Goal: Task Accomplishment & Management: Complete application form

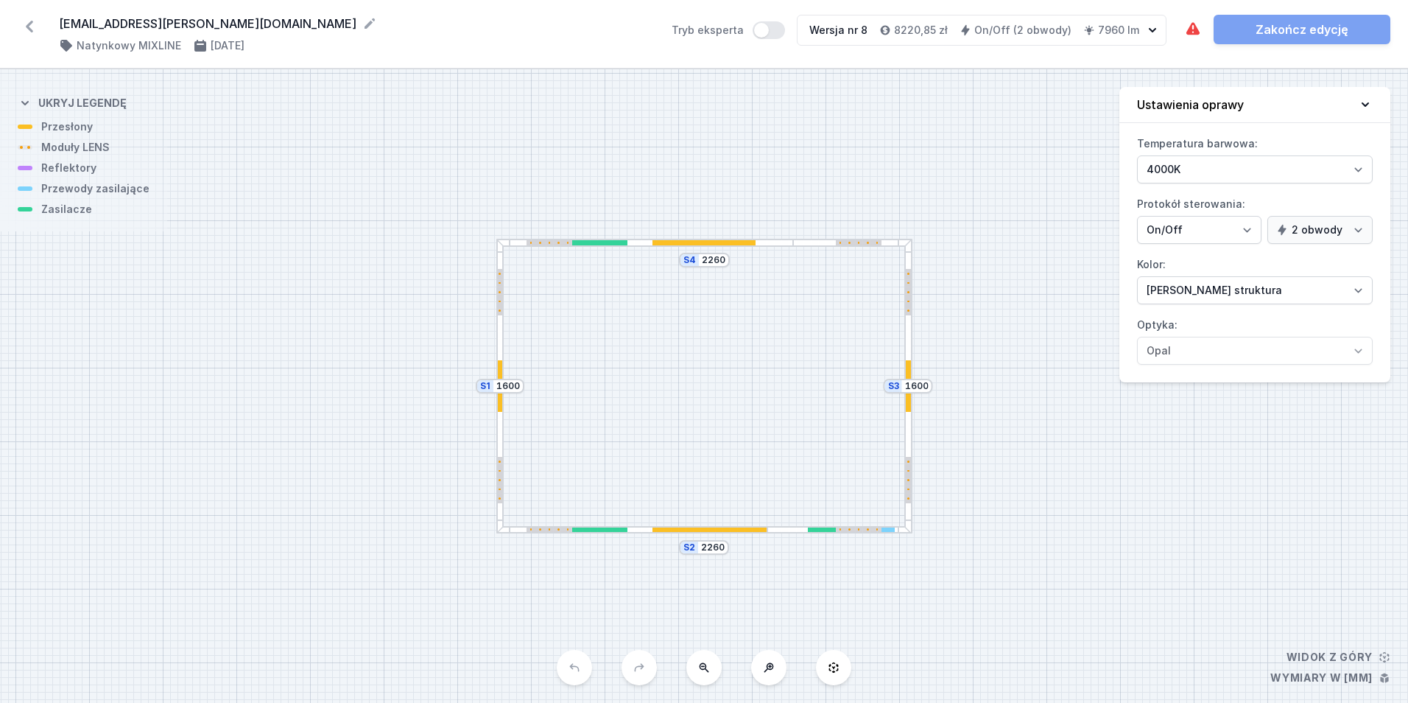
select select "4000"
select select "true"
select select "2"
click at [35, 33] on icon at bounding box center [30, 27] width 24 height 24
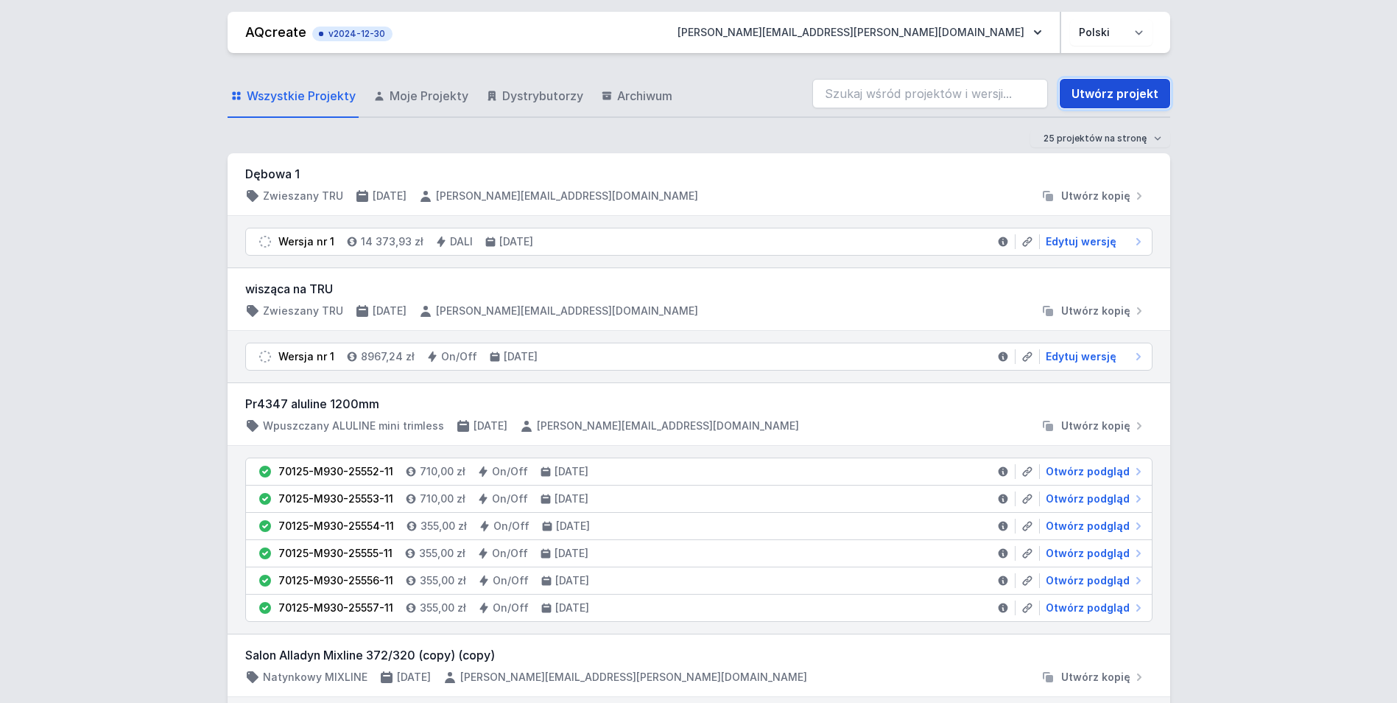
click at [1087, 93] on link "Utwórz projekt" at bounding box center [1115, 93] width 110 height 29
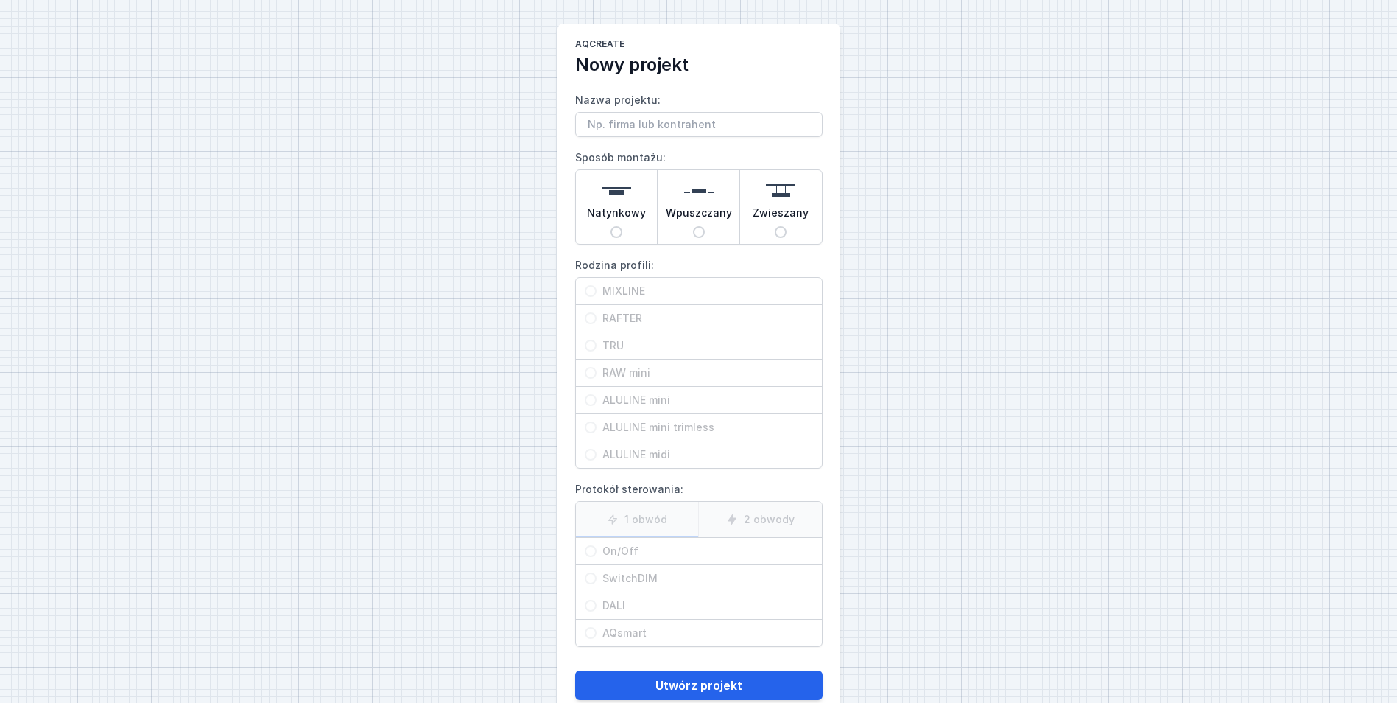
click at [790, 233] on div "Zwieszany" at bounding box center [781, 207] width 82 height 74
click at [787, 233] on input "Zwieszany" at bounding box center [781, 232] width 12 height 12
radio input "true"
click at [686, 350] on span "TRU" at bounding box center [705, 345] width 217 height 15
click at [597, 350] on input "TRU" at bounding box center [591, 346] width 12 height 12
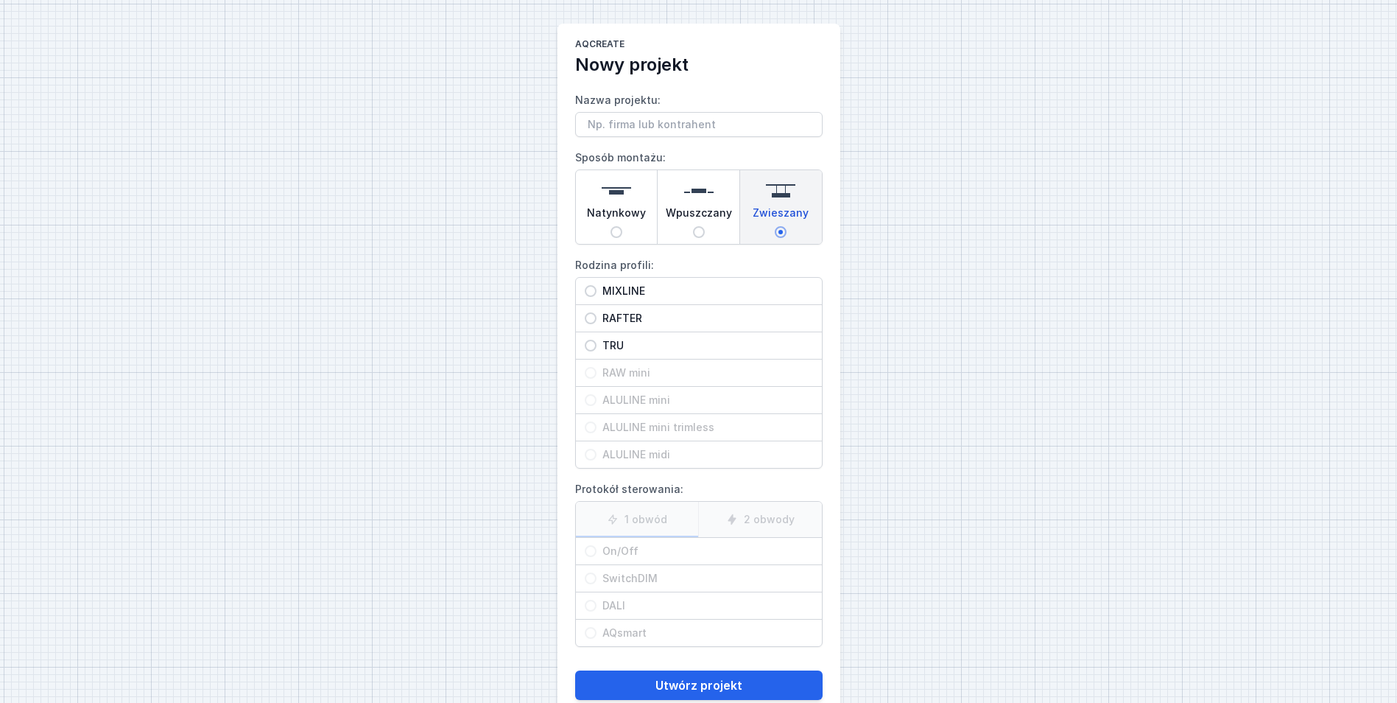
radio input "true"
click at [667, 548] on span "On/Off" at bounding box center [705, 551] width 217 height 15
click at [597, 548] on input "On/Off" at bounding box center [591, 551] width 12 height 12
radio input "true"
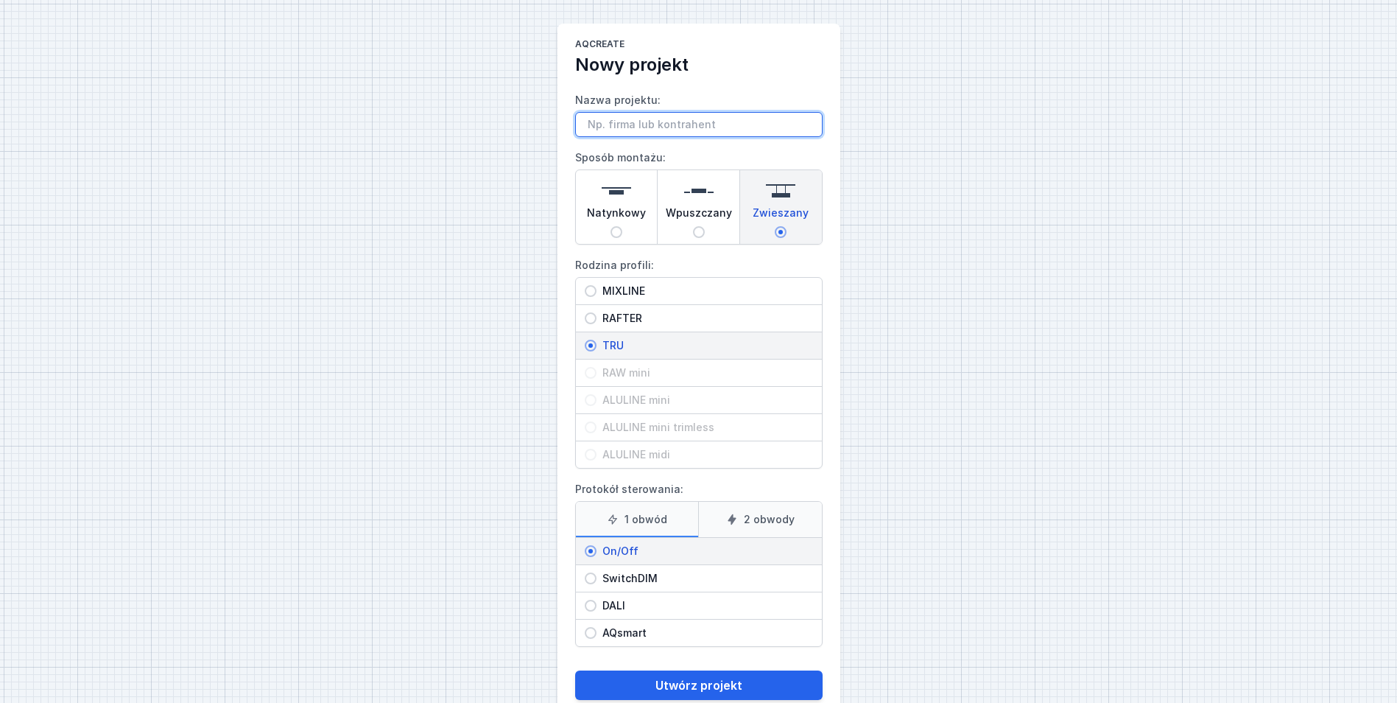
click at [664, 124] on input "Nazwa projektu:" at bounding box center [699, 124] width 248 height 25
type input "test"
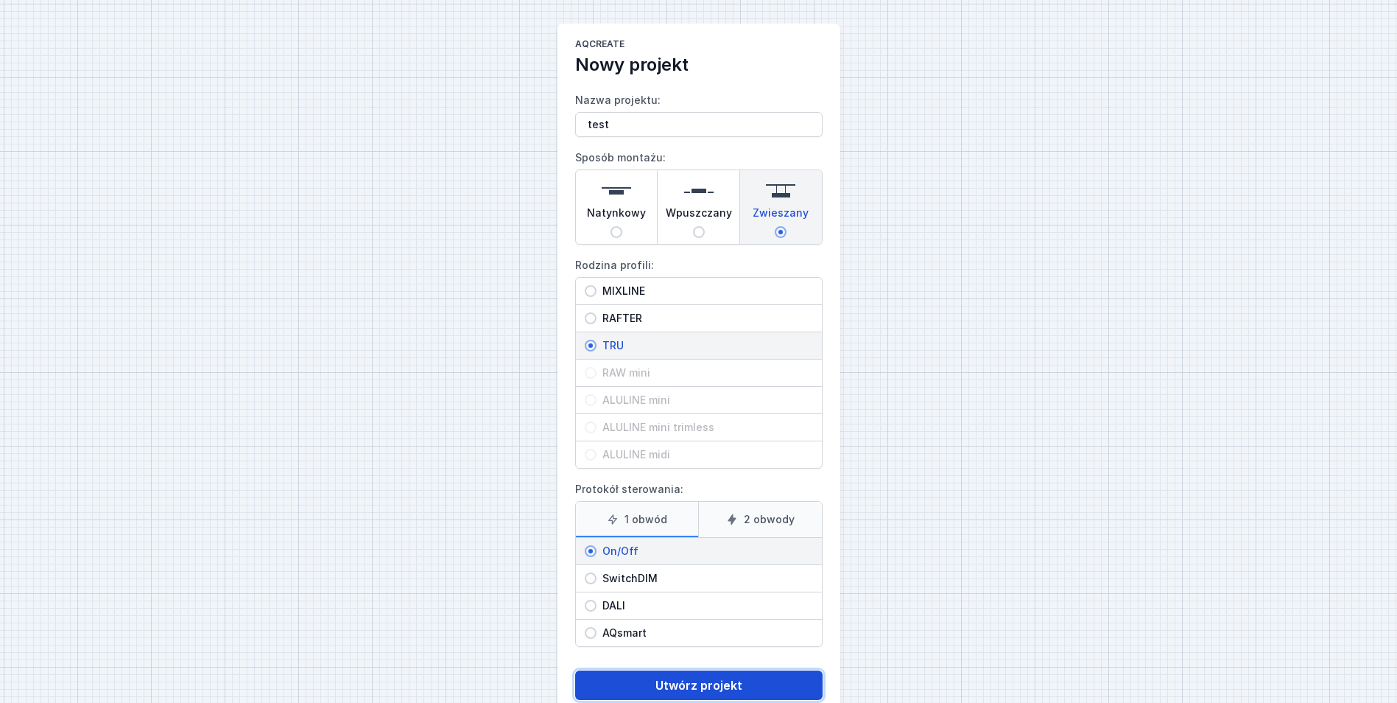
click at [656, 689] on button "Utwórz projekt" at bounding box center [699, 684] width 248 height 29
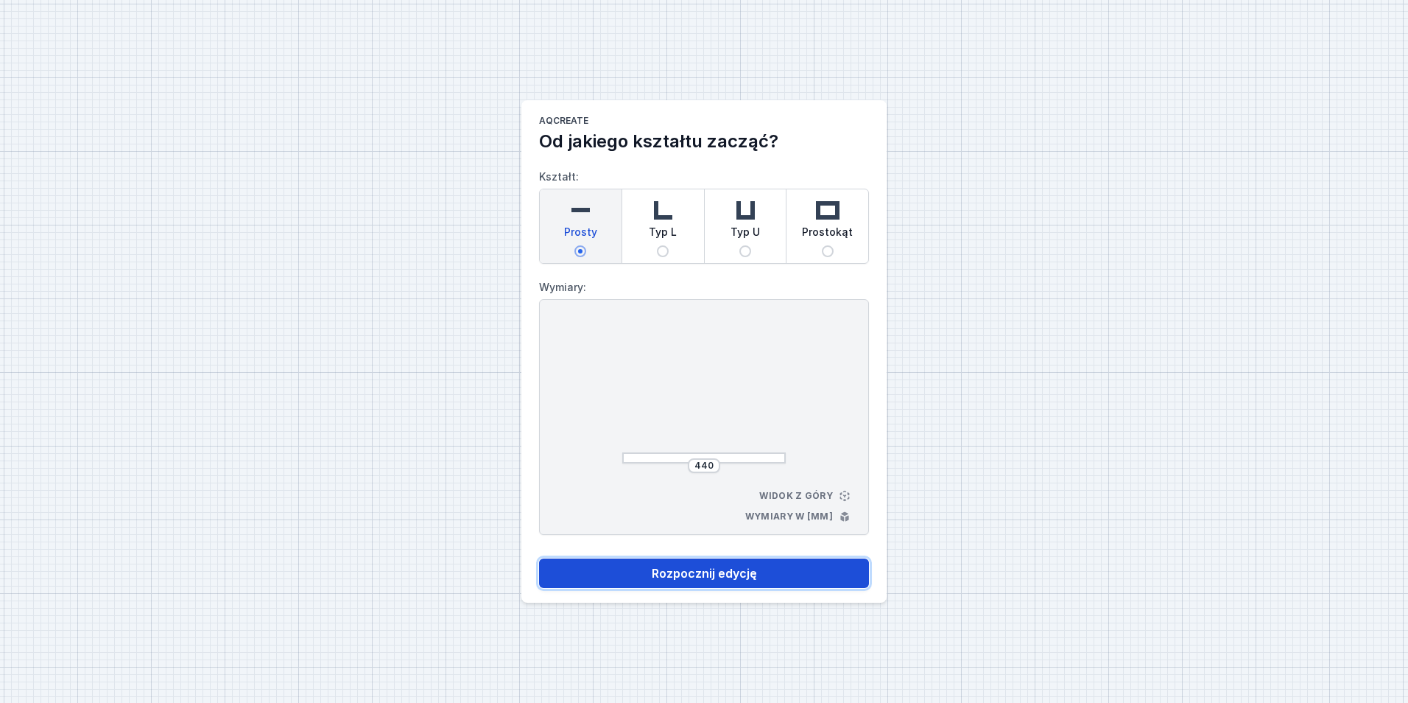
click at [697, 583] on button "Rozpocznij edycję" at bounding box center [704, 572] width 330 height 29
select select "M"
select select "3000"
select select "opal"
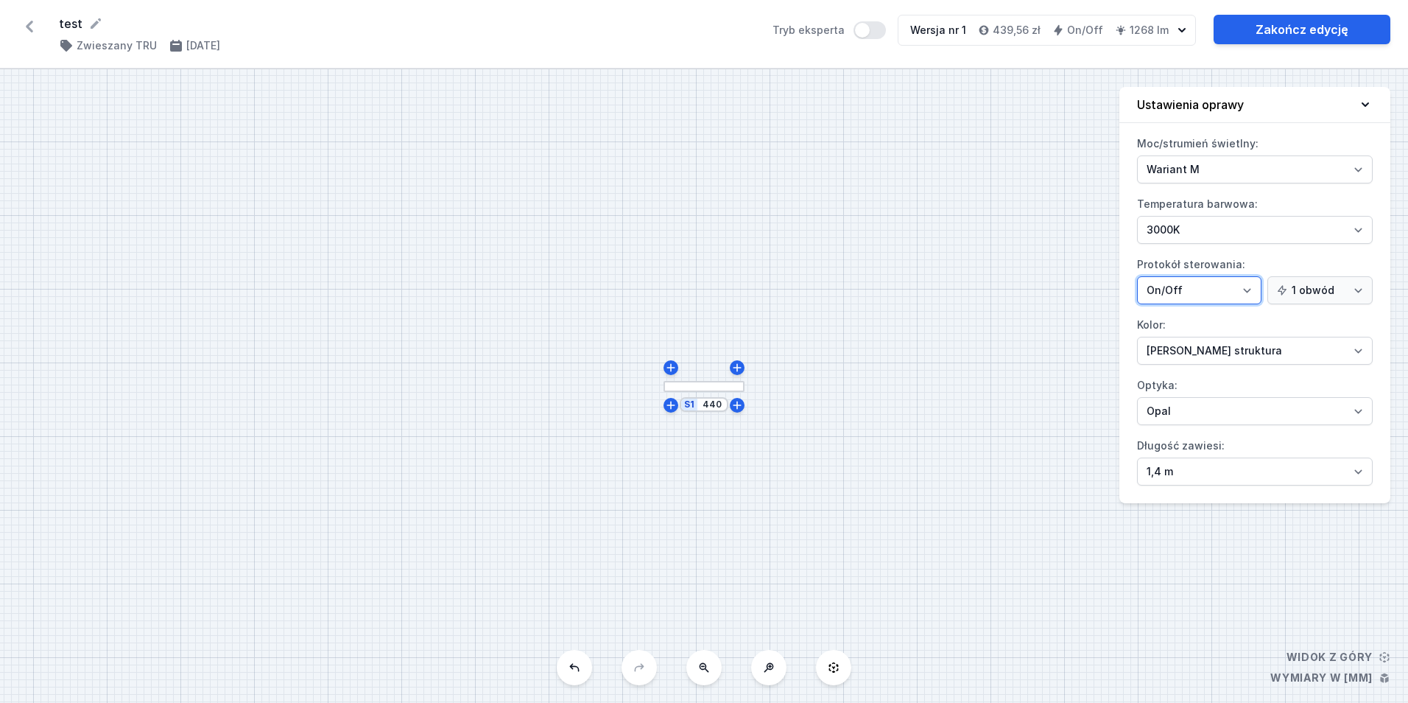
click at [1208, 284] on select "On/Off SwitchDIM DALI AQsmart" at bounding box center [1199, 290] width 124 height 28
drag, startPoint x: 1208, startPoint y: 284, endPoint x: 1226, endPoint y: 290, distance: 18.6
click at [1210, 284] on select "On/Off SwitchDIM DALI AQsmart" at bounding box center [1199, 290] width 124 height 28
click at [1324, 291] on select "1 obwód 2 obwody" at bounding box center [1320, 290] width 105 height 28
select select "true"
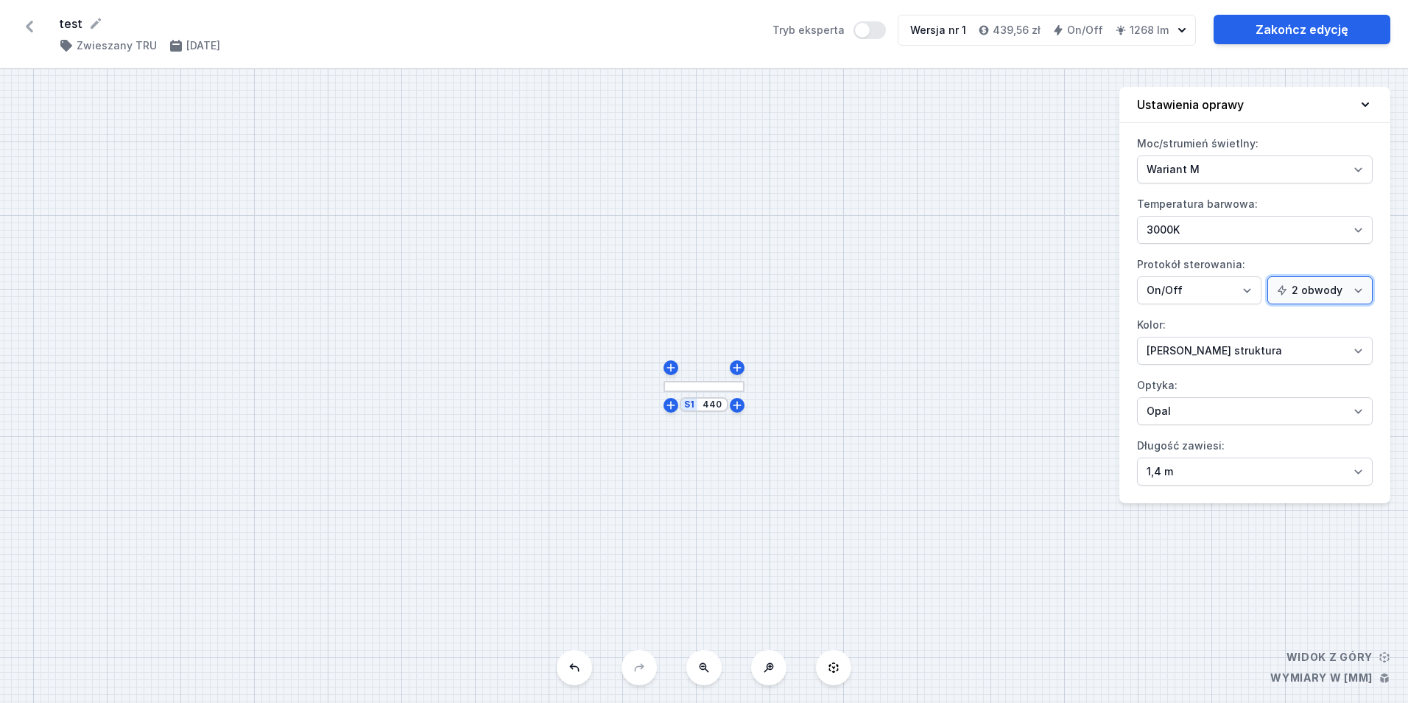
click at [1270, 276] on select "1 obwód 2 obwody" at bounding box center [1320, 290] width 105 height 28
click at [667, 390] on div at bounding box center [704, 386] width 81 height 11
click at [698, 405] on div "S1 440" at bounding box center [704, 404] width 49 height 15
click at [719, 407] on input "440" at bounding box center [713, 405] width 24 height 12
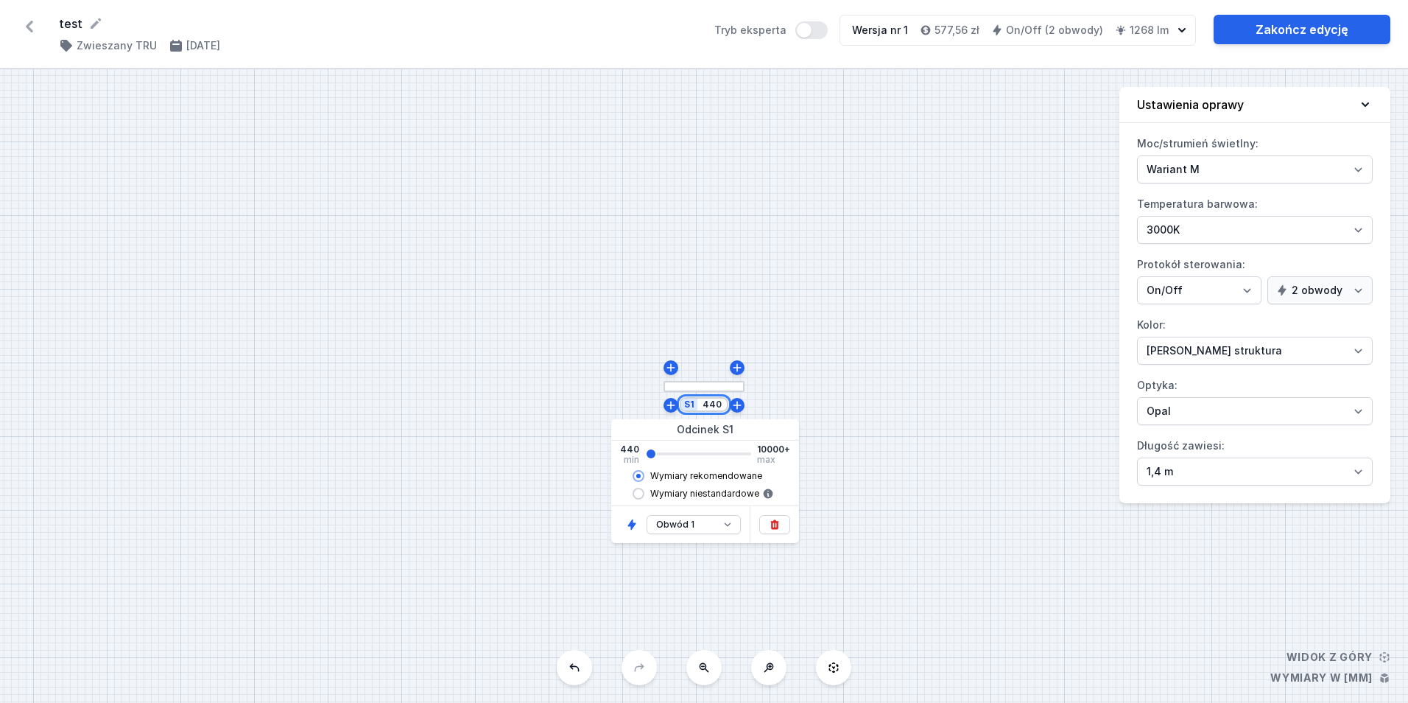
click at [719, 407] on input "440" at bounding box center [713, 405] width 24 height 12
type input "3942"
type input "3940"
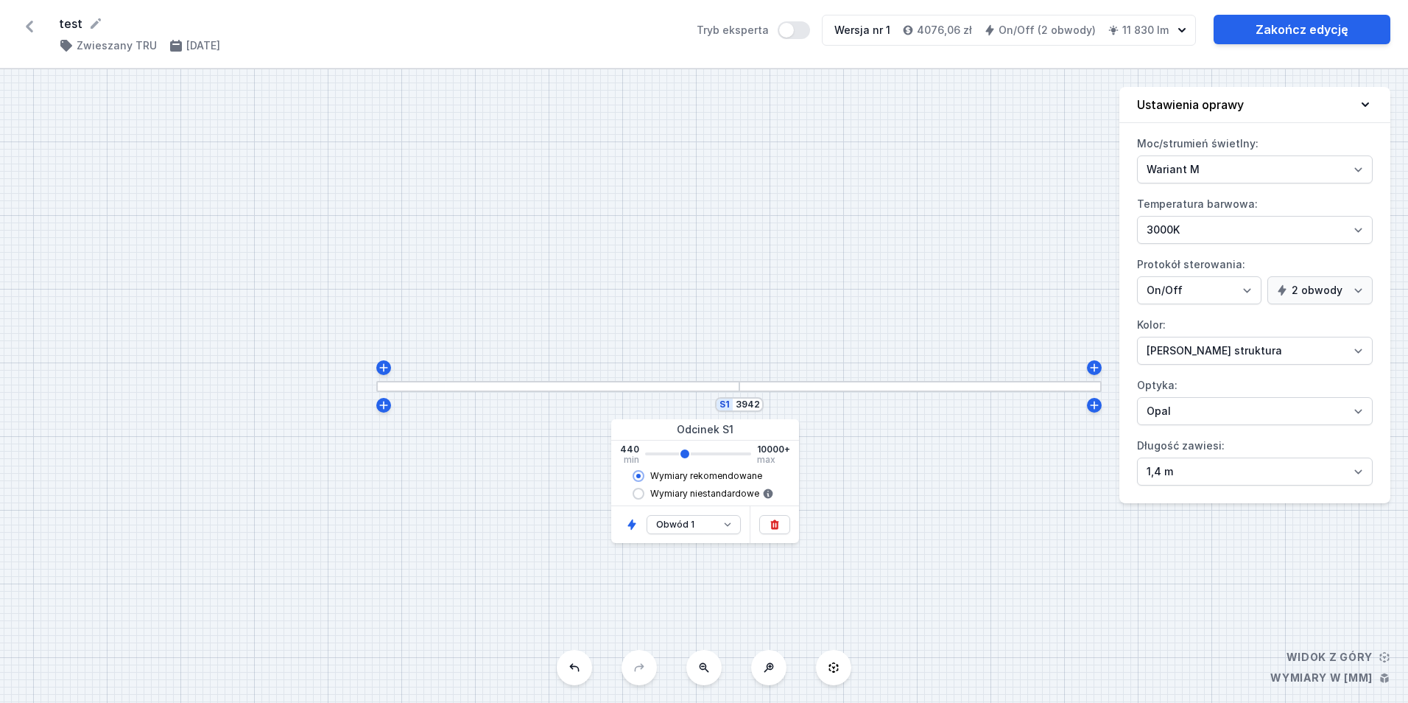
click at [835, 343] on div "S1 3942" at bounding box center [704, 386] width 1408 height 634
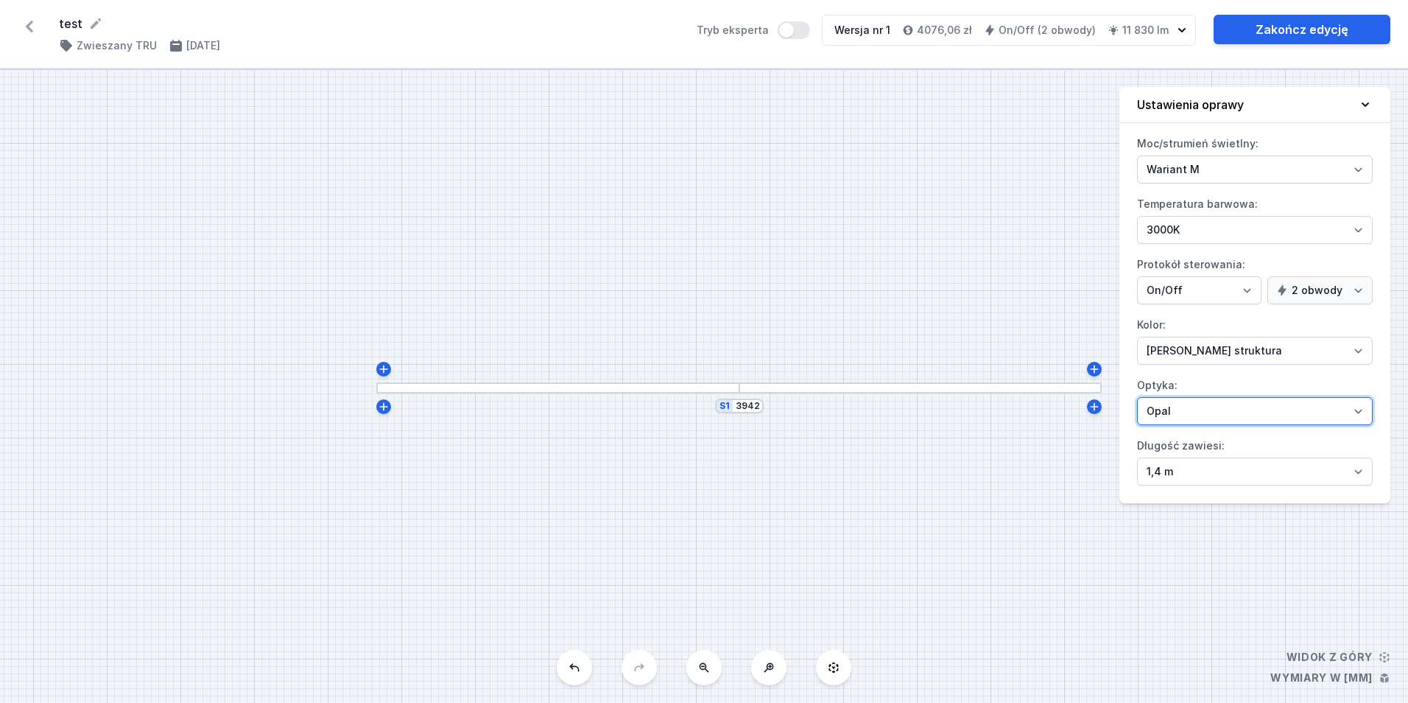
click at [1229, 410] on select "Mikropryzma Opal" at bounding box center [1255, 411] width 236 height 28
click at [1197, 414] on select "Mikropryzma Opal" at bounding box center [1255, 411] width 236 height 28
select select "microprism"
click at [1137, 397] on select "Mikropryzma Opal" at bounding box center [1255, 411] width 236 height 28
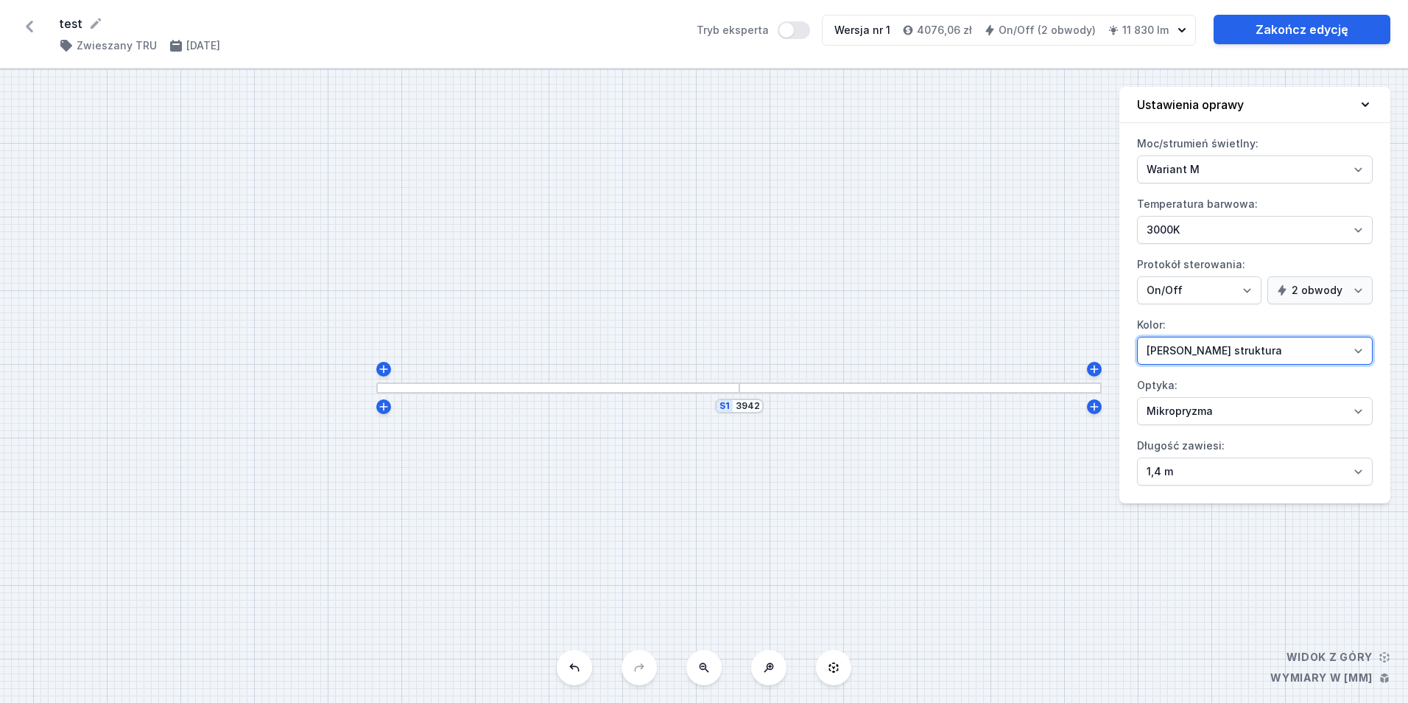
click at [1159, 354] on select "[PERSON_NAME] struktura [PERSON_NAME] struktura Złoty struktura Miedziany [PERS…" at bounding box center [1255, 351] width 236 height 28
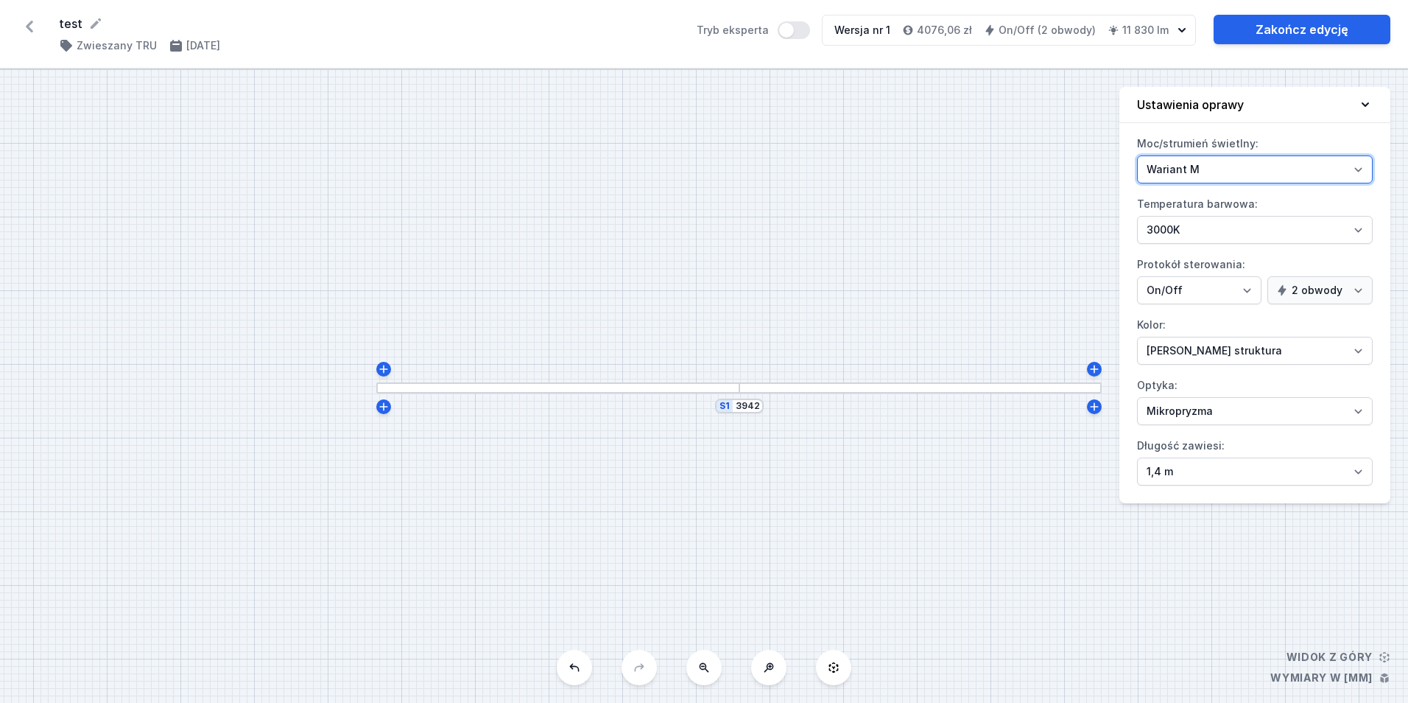
click at [1193, 164] on select "Wariant L Wariant M" at bounding box center [1255, 169] width 236 height 28
click at [24, 27] on icon at bounding box center [30, 27] width 24 height 24
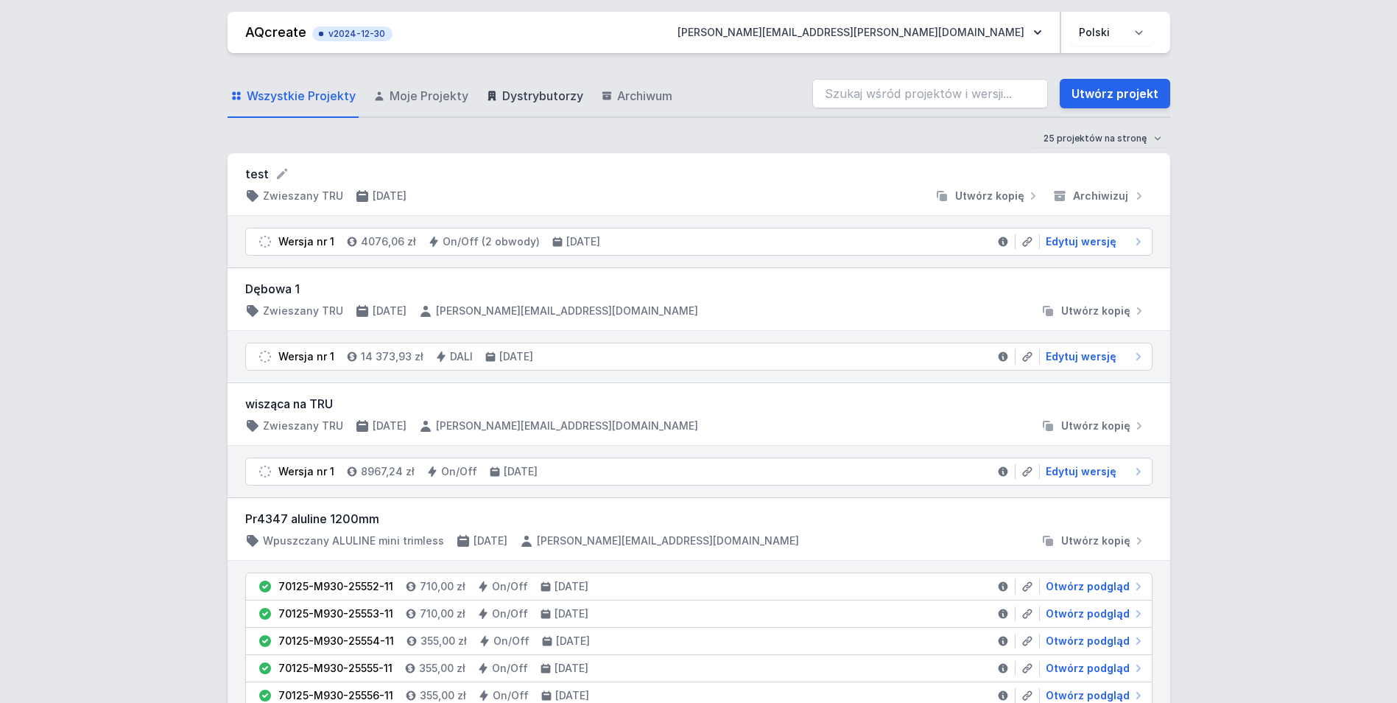
click at [556, 97] on span "Dystrybutorzy" at bounding box center [542, 96] width 81 height 18
click at [603, 89] on link "Archiwum" at bounding box center [636, 96] width 77 height 43
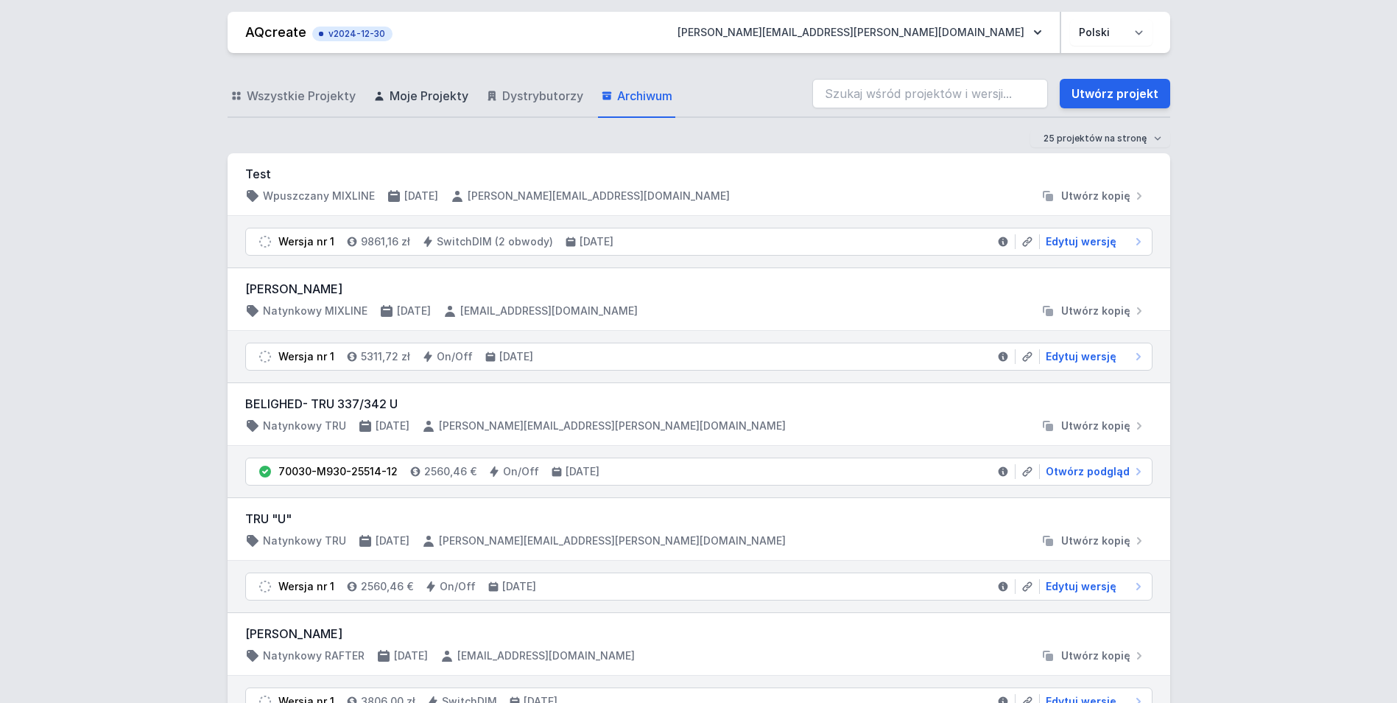
click at [406, 84] on link "Moje Projekty" at bounding box center [421, 96] width 101 height 43
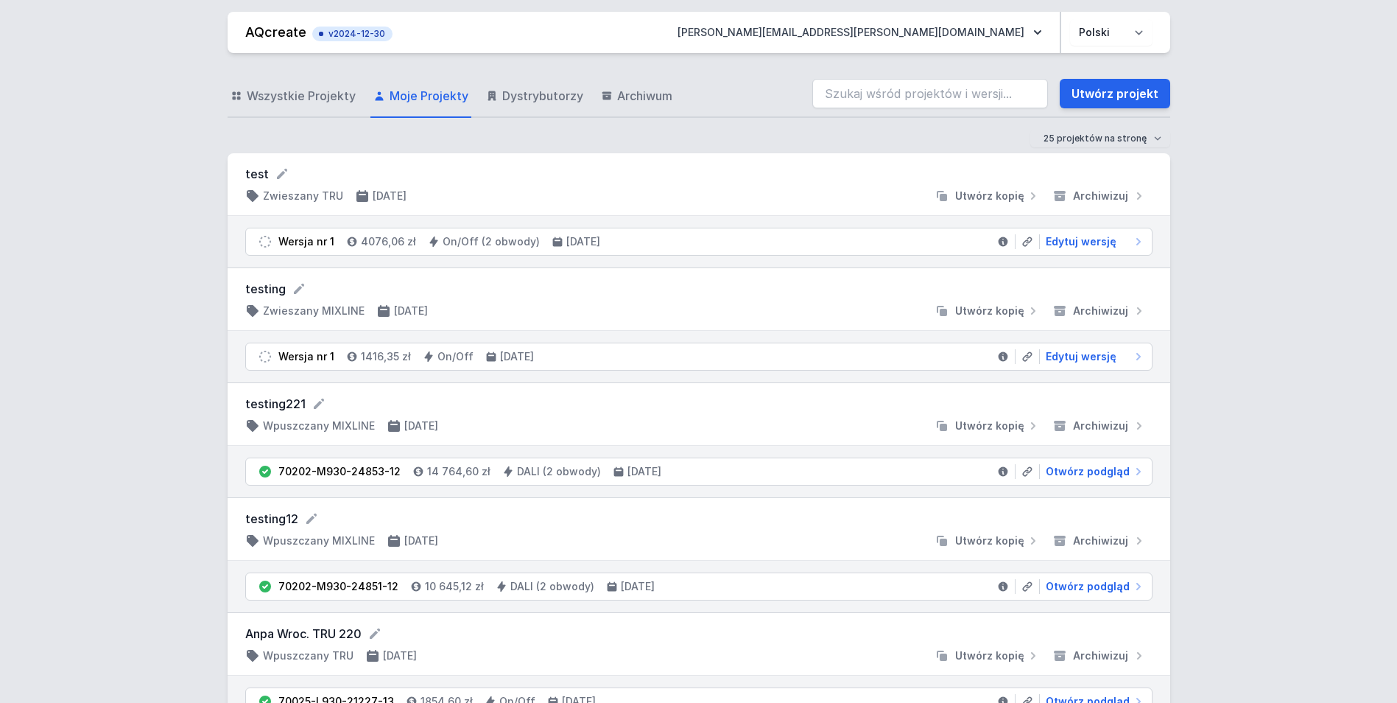
click at [1106, 414] on div "testing221 Wpuszczany MIXLINE [DATE] Utwórz kopię Archiwizuj" at bounding box center [699, 414] width 908 height 38
click at [1106, 425] on span "Archiwizuj" at bounding box center [1100, 425] width 55 height 15
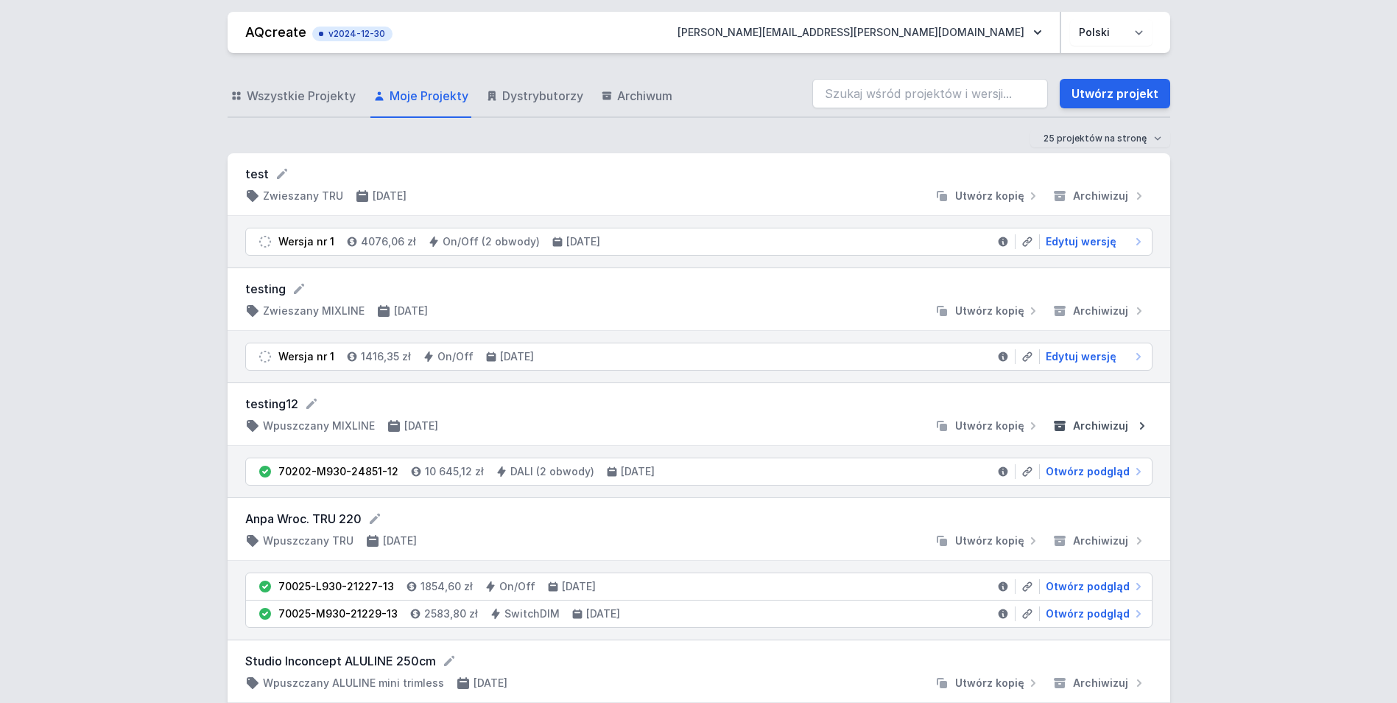
click at [1089, 421] on span "Archiwizuj" at bounding box center [1100, 425] width 55 height 15
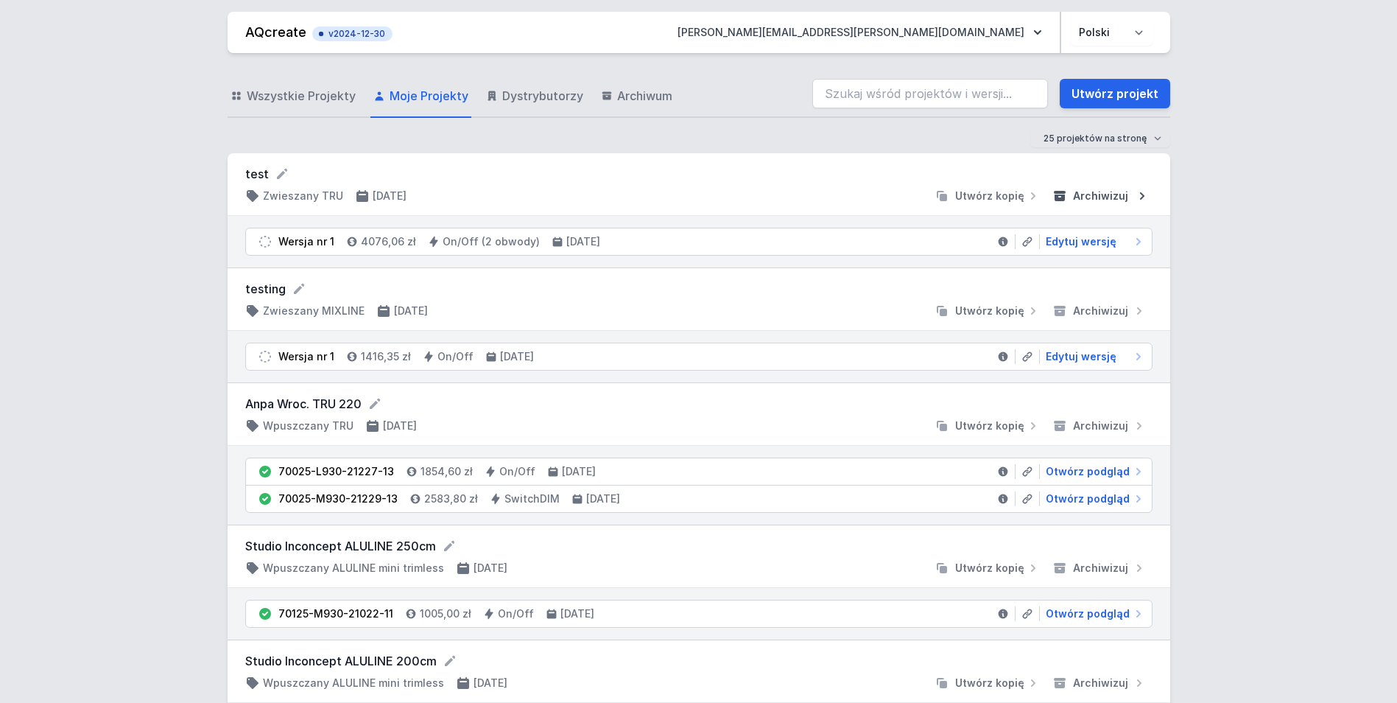
click at [1096, 196] on span "Archiwizuj" at bounding box center [1100, 196] width 55 height 15
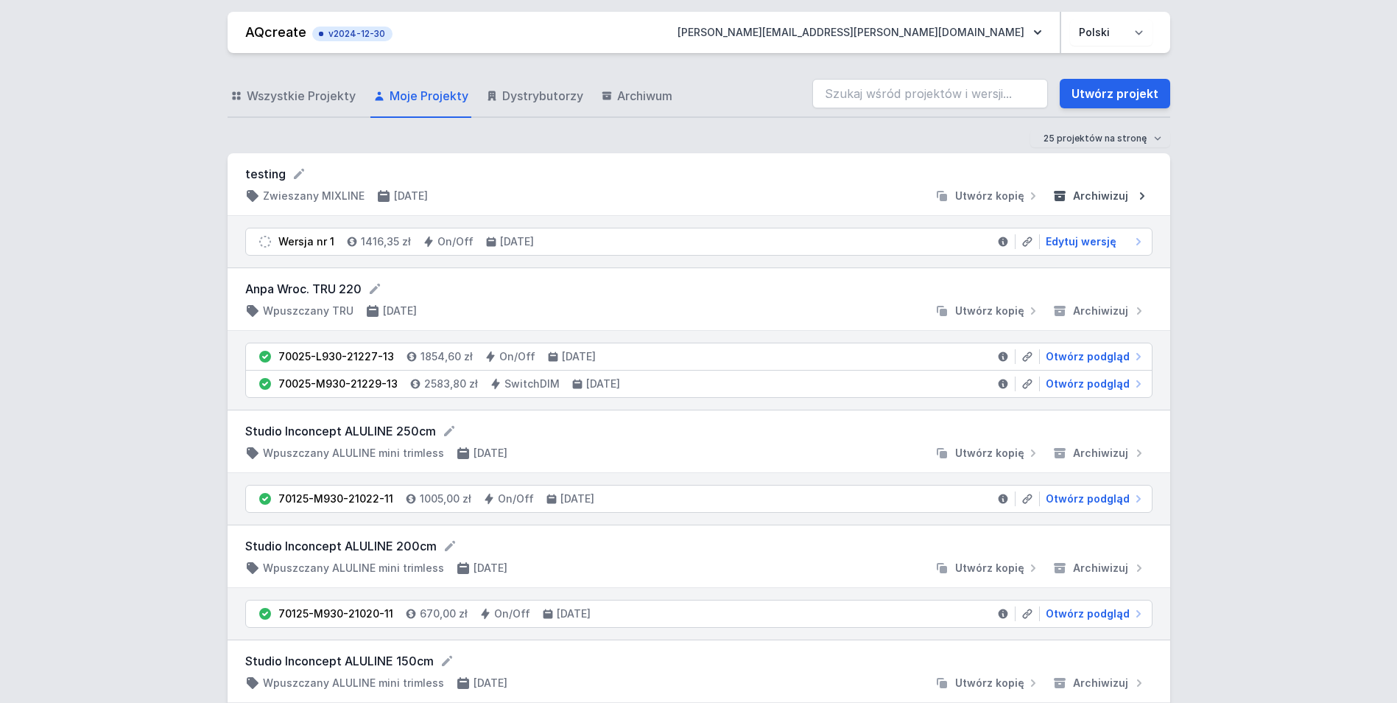
click at [1103, 194] on span "Archiwizuj" at bounding box center [1100, 196] width 55 height 15
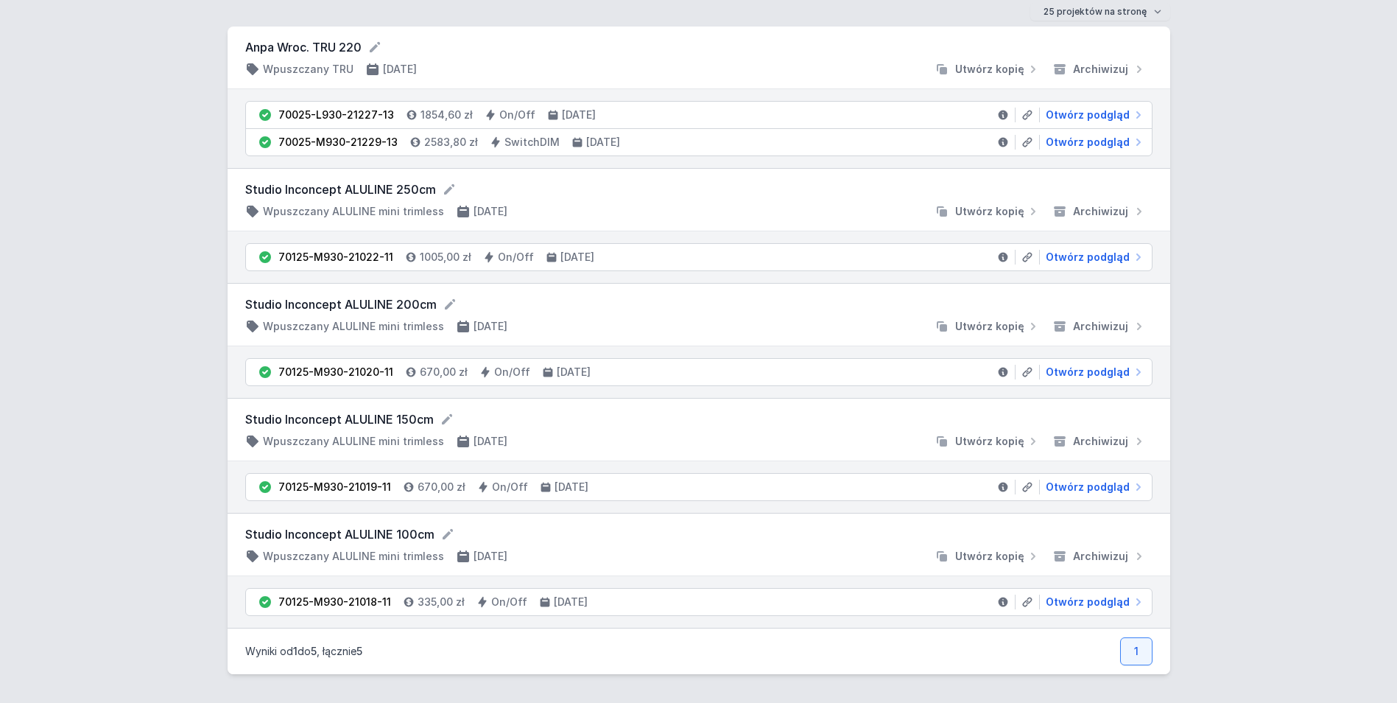
scroll to position [127, 0]
drag, startPoint x: 848, startPoint y: 552, endPoint x: 846, endPoint y: 542, distance: 9.7
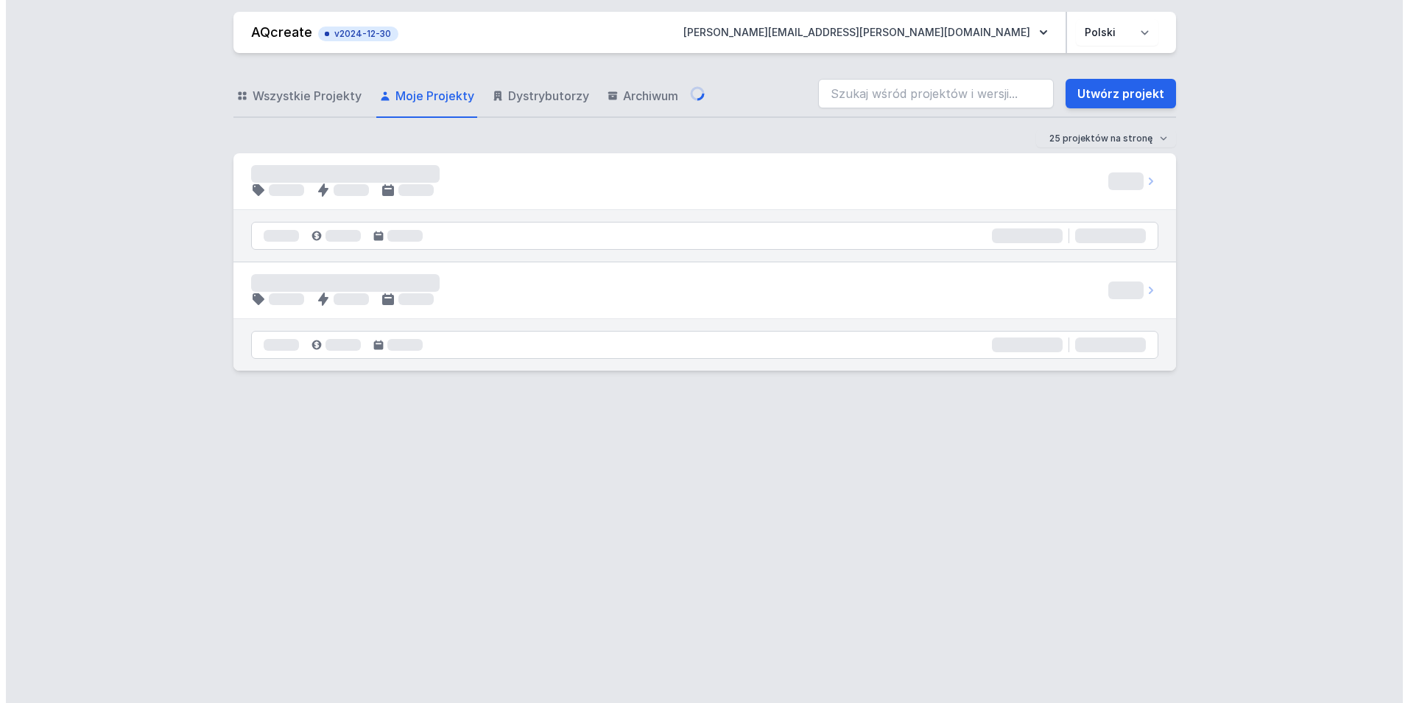
scroll to position [0, 0]
